Goal: Information Seeking & Learning: Learn about a topic

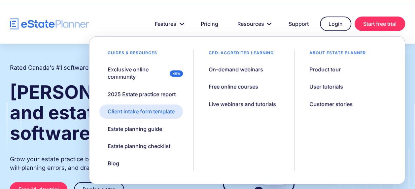
scroll to position [32, 0]
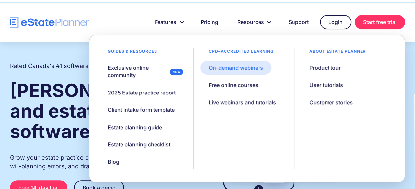
click at [257, 70] on link "On-demand webinars" at bounding box center [235, 68] width 71 height 14
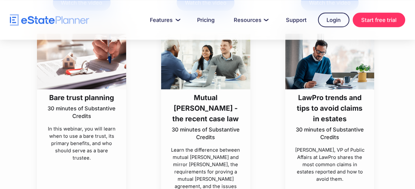
scroll to position [1590, 0]
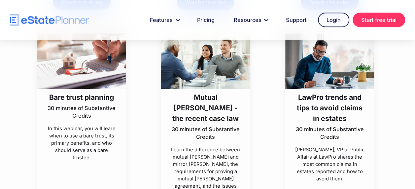
click at [214, 99] on div "Mutual [PERSON_NAME] - the recent case law 30 minutes of Substantive Credits" at bounding box center [206, 117] width 72 height 57
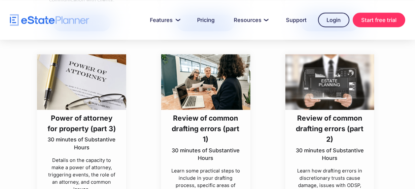
scroll to position [2969, 0]
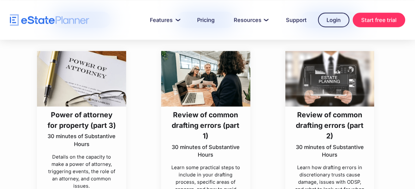
click at [257, 126] on div "Review of common drafting errors (part 1) 30 minutes of Substantive Hours Learn…" at bounding box center [206, 142] width 124 height 183
